Goal: Information Seeking & Learning: Learn about a topic

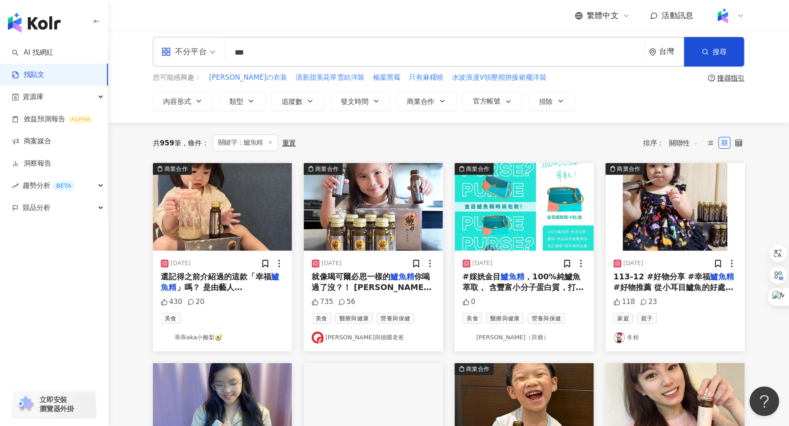
scroll to position [6, 0]
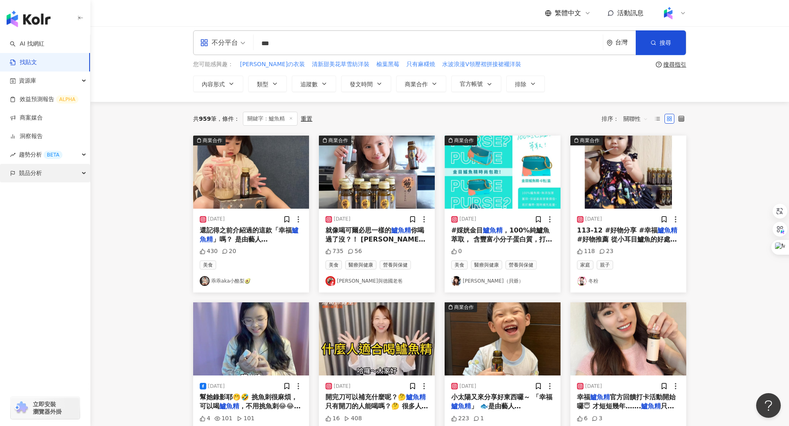
click at [39, 175] on span "競品分析" at bounding box center [30, 173] width 23 height 19
click at [31, 210] on link "關鍵字提及分析" at bounding box center [40, 210] width 40 height 8
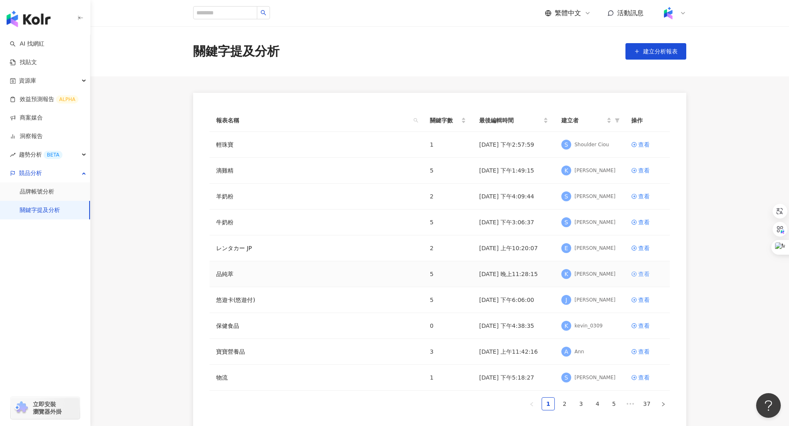
click at [592, 274] on div "查看" at bounding box center [645, 274] width 12 height 9
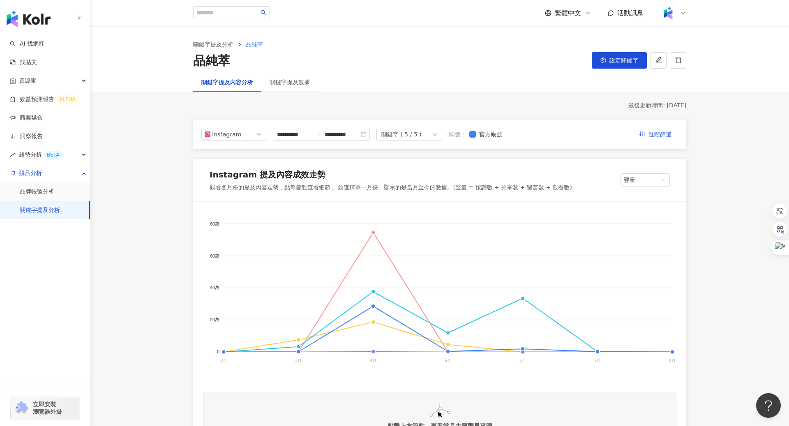
click at [431, 133] on div "關鍵字 ( 5 / 5 )" at bounding box center [410, 134] width 66 height 13
click at [402, 171] on div "農純鄉" at bounding box center [408, 168] width 49 height 9
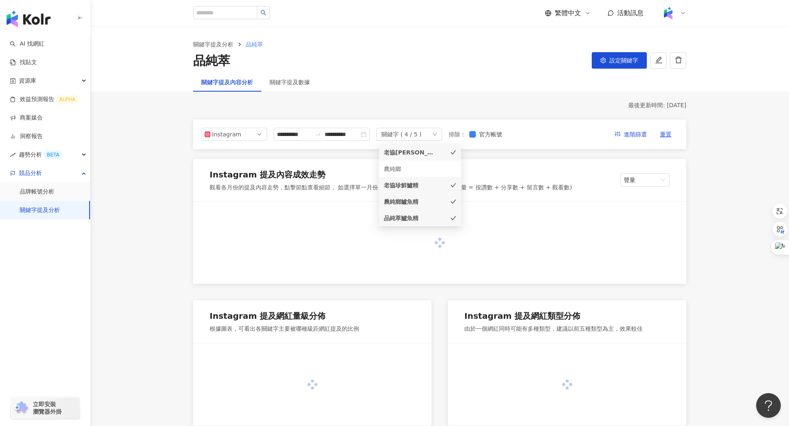
click at [401, 148] on div "老協珍" at bounding box center [408, 152] width 49 height 9
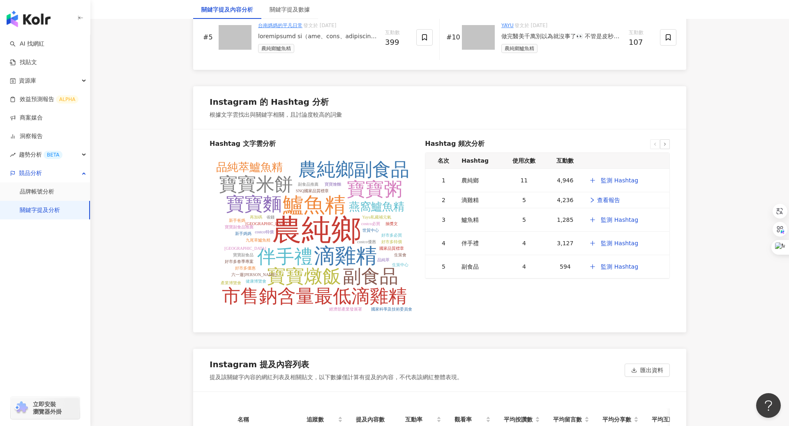
scroll to position [1506, 0]
